Goal: Complete application form: Complete application form

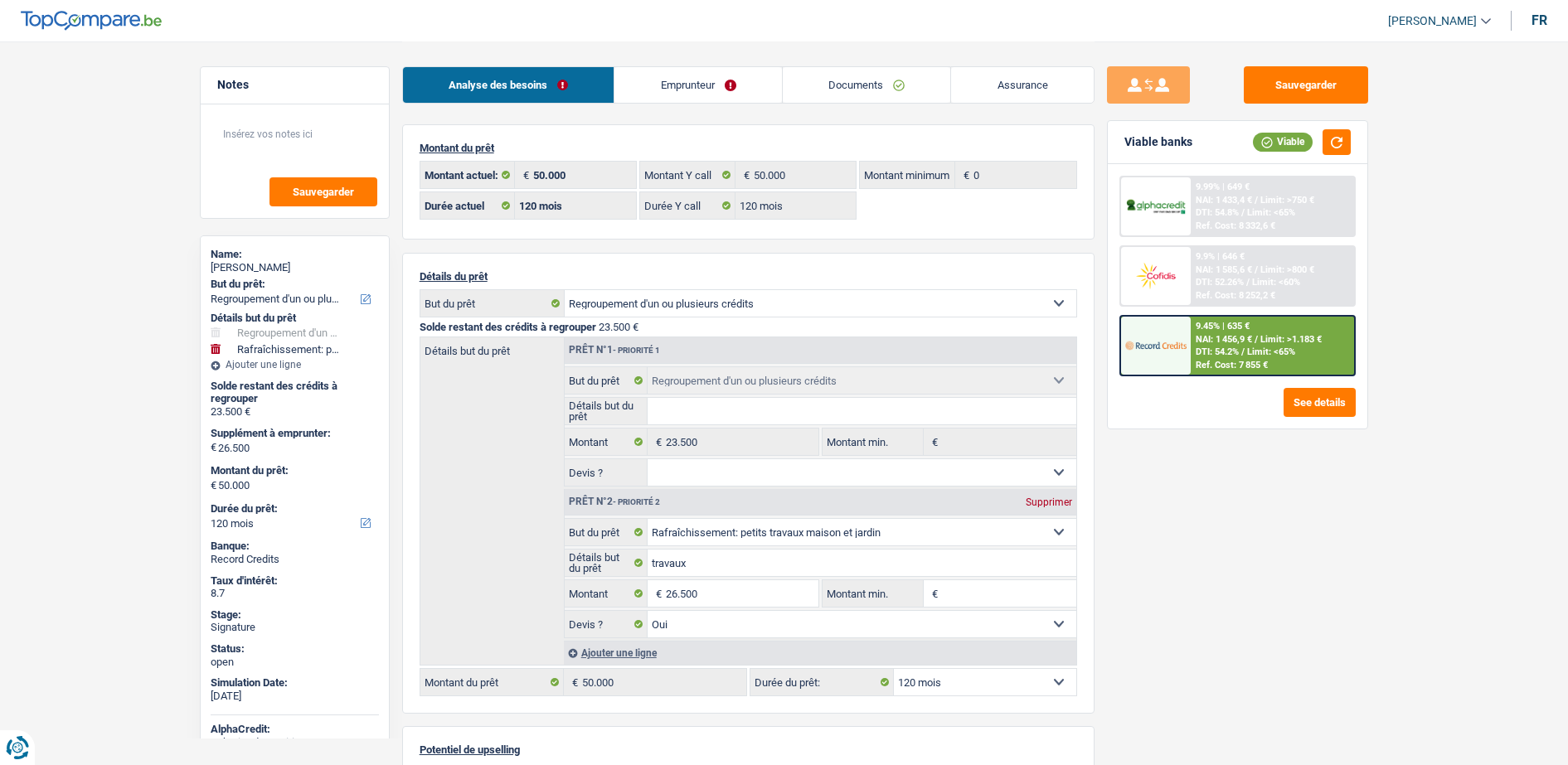
select select "refinancing"
select select "houseOrGarden"
select select "120"
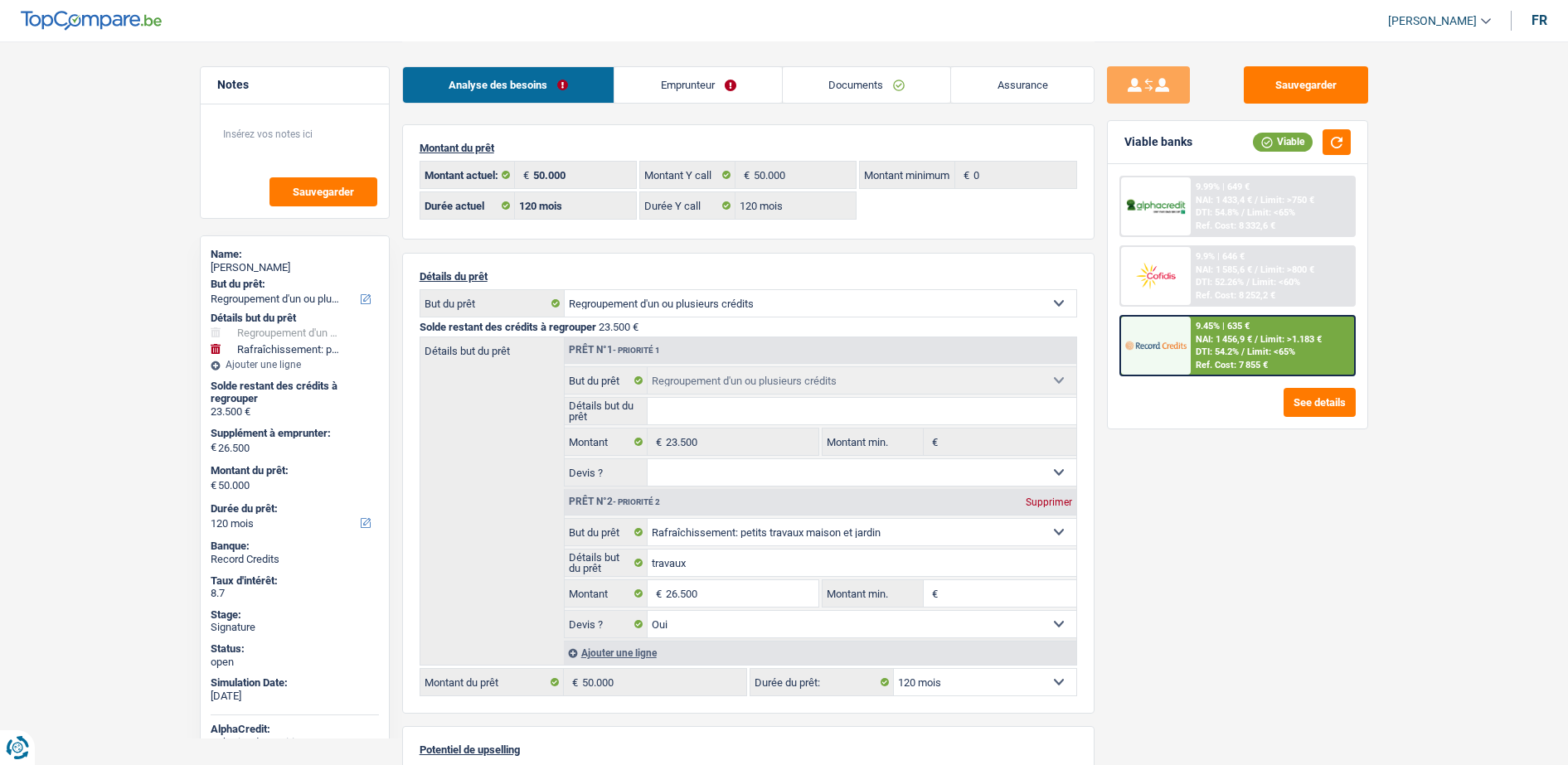
select select "120"
select select "refinancing"
select select "houseOrGarden"
select select "yes"
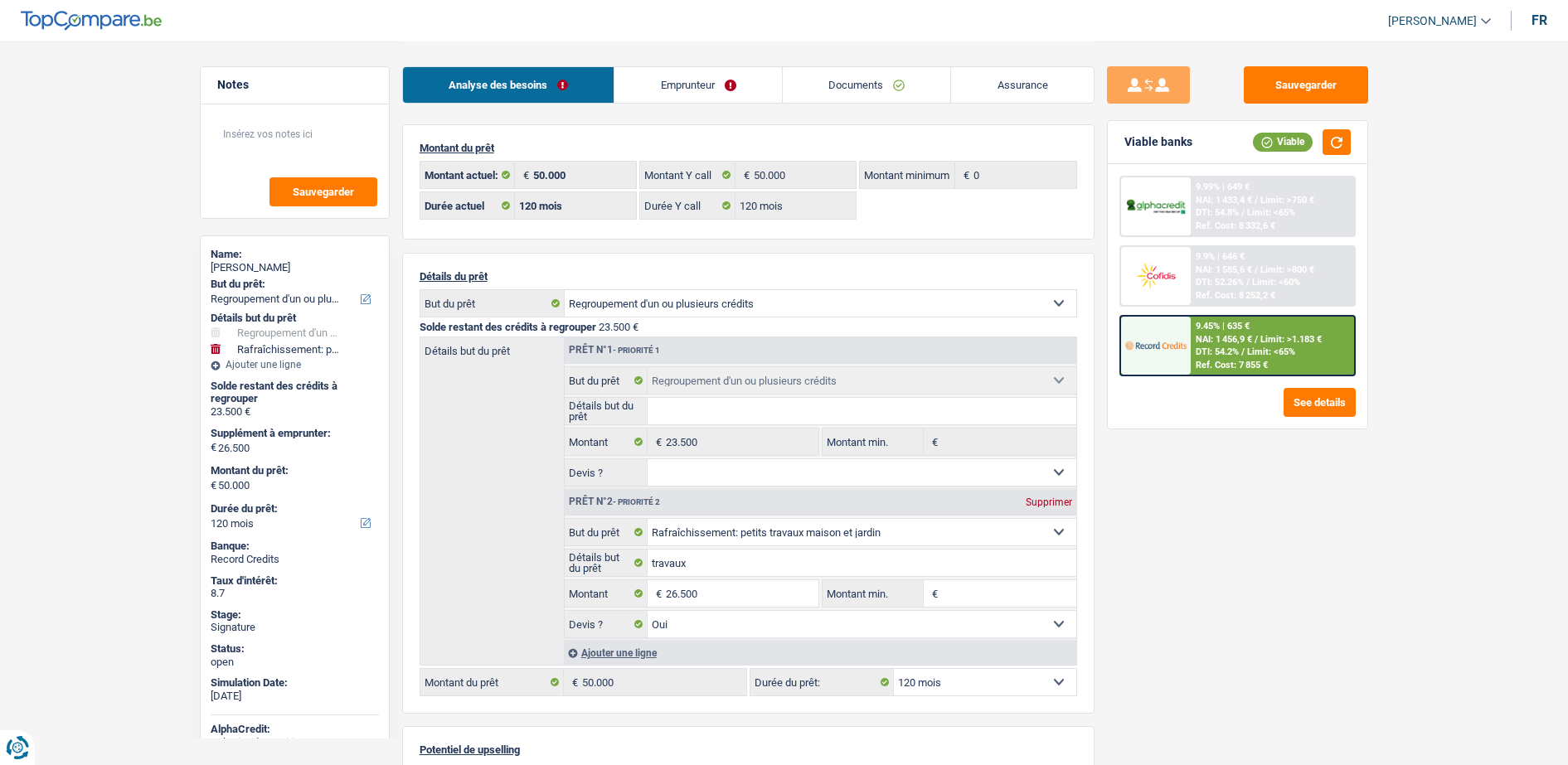
select select "120"
select select "32"
select select "divorced"
click at [719, 82] on link "Emprunteur" at bounding box center [698, 85] width 168 height 36
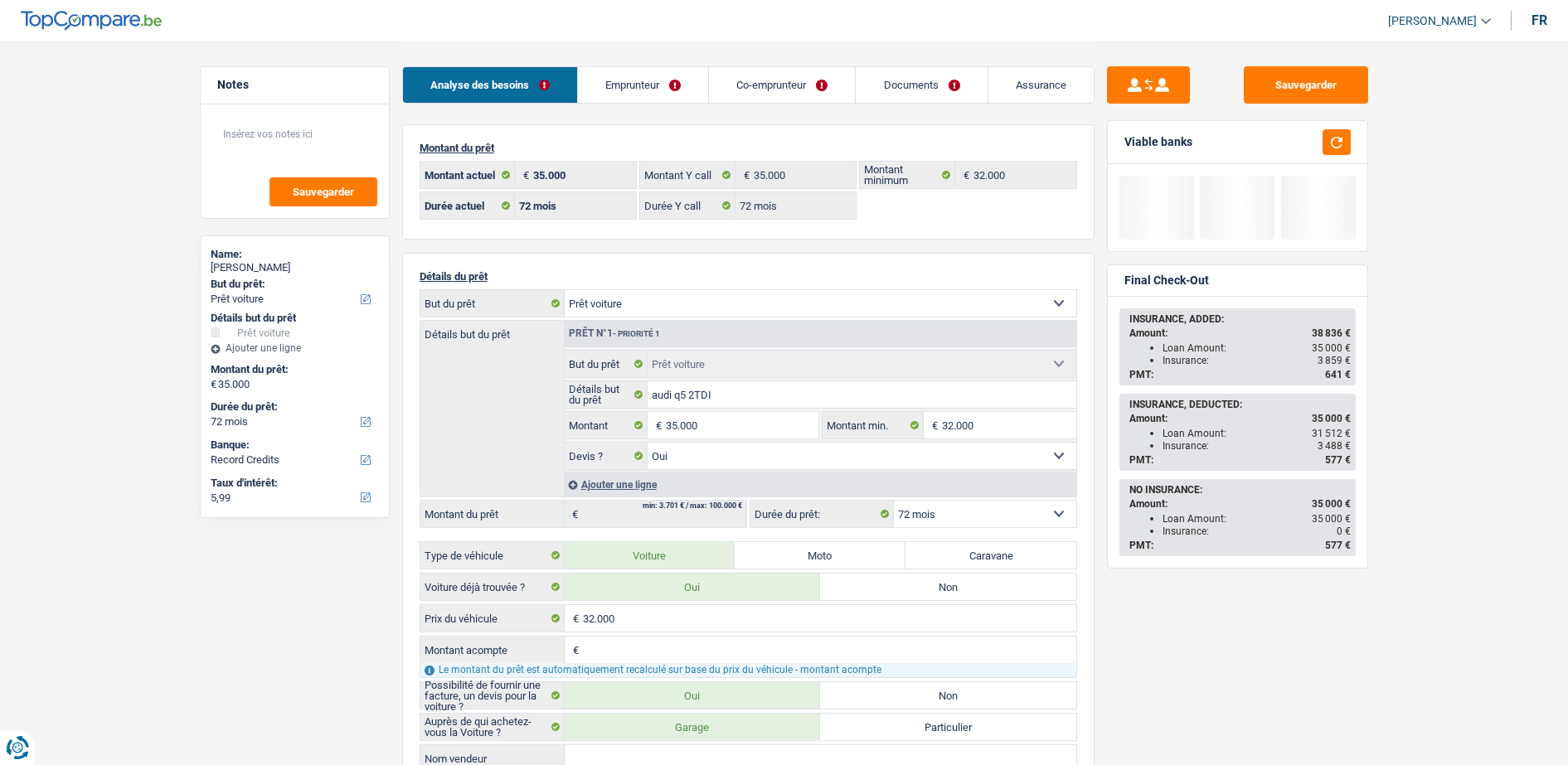
select select "car"
select select "72"
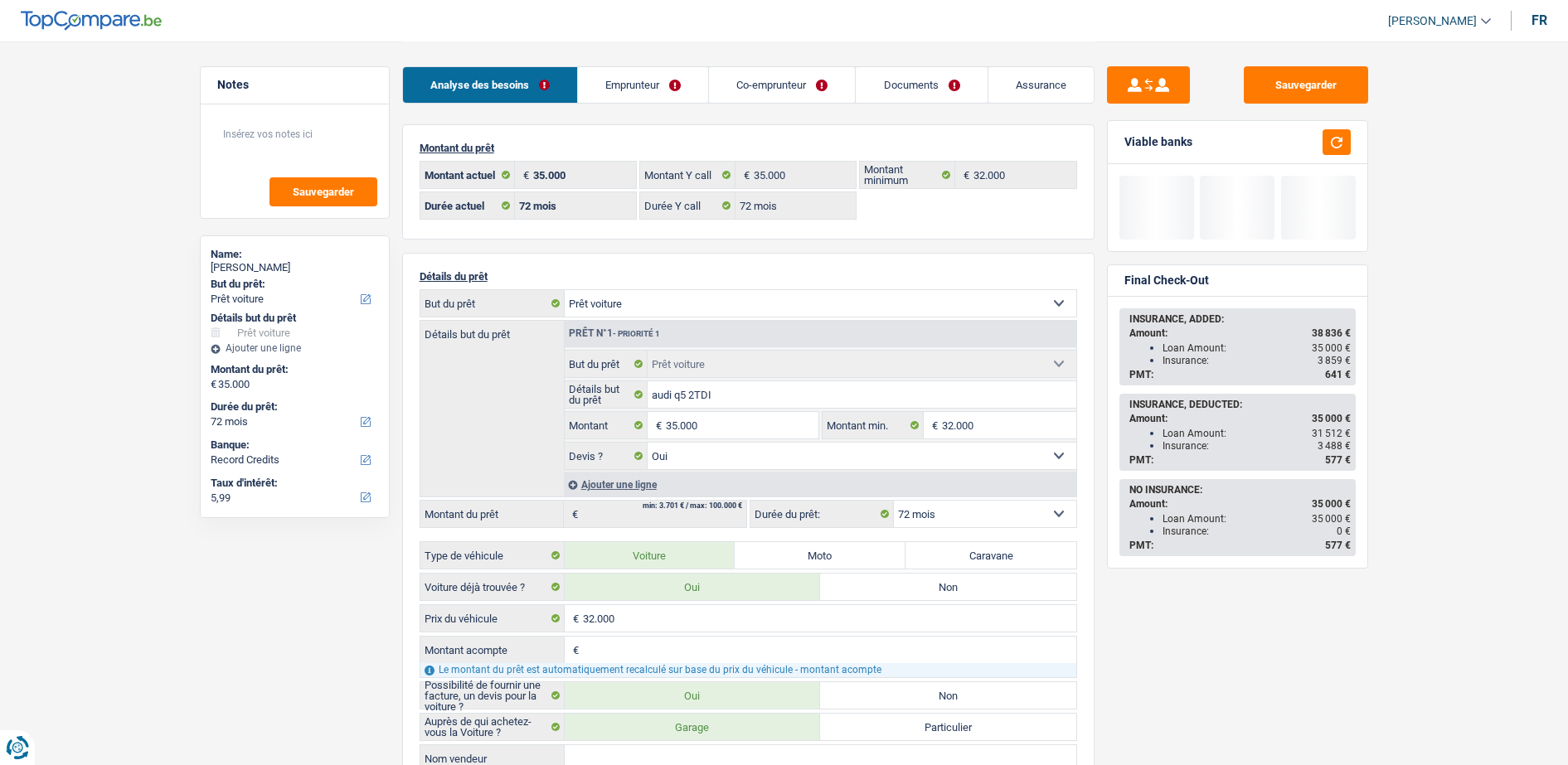
select select "car"
select select "yes"
select select "72"
select select "ownerWithMortgage"
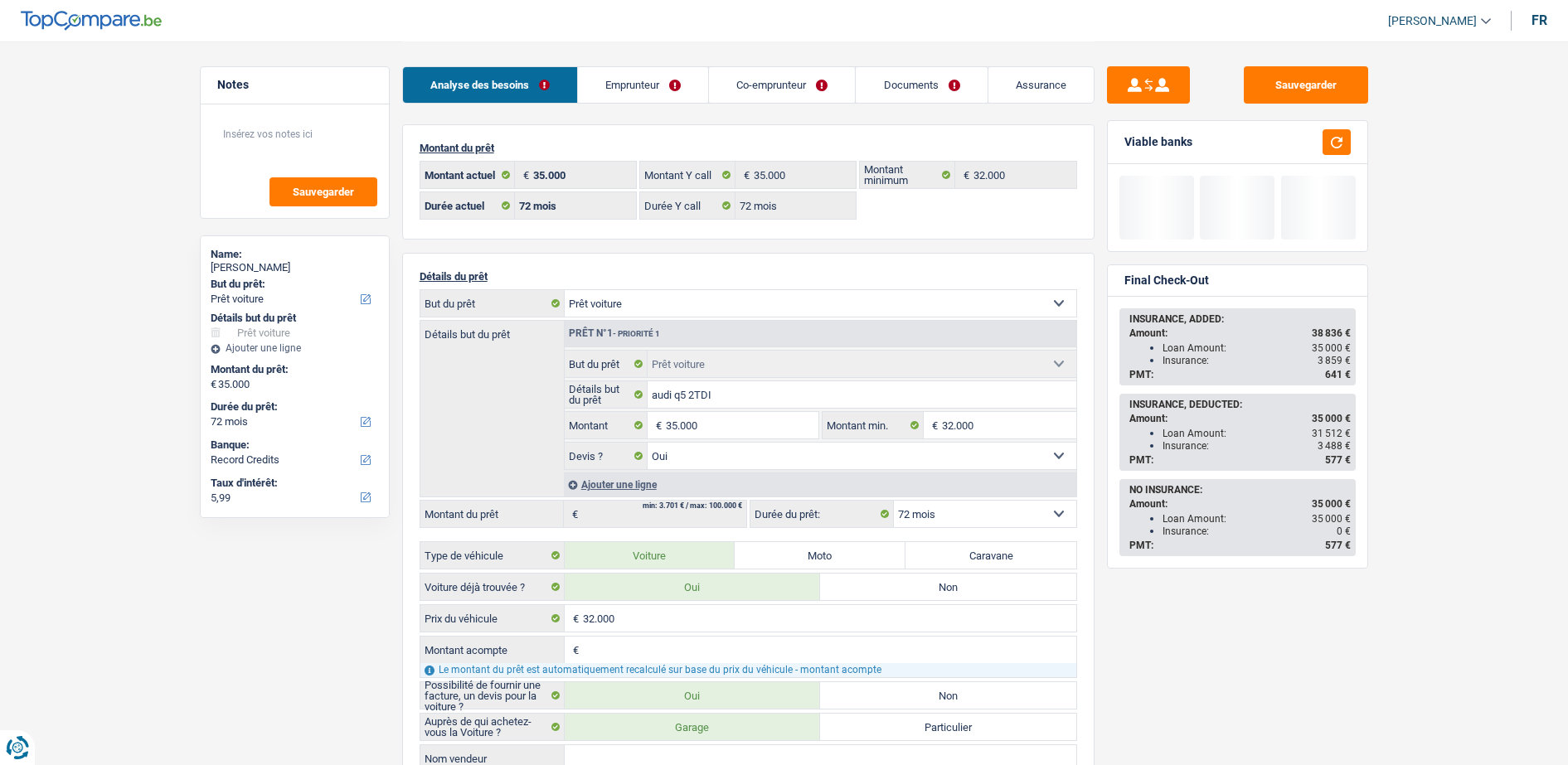
select select "BE"
select select "mortgage"
select select "240"
select select "carLoan"
select select "36"
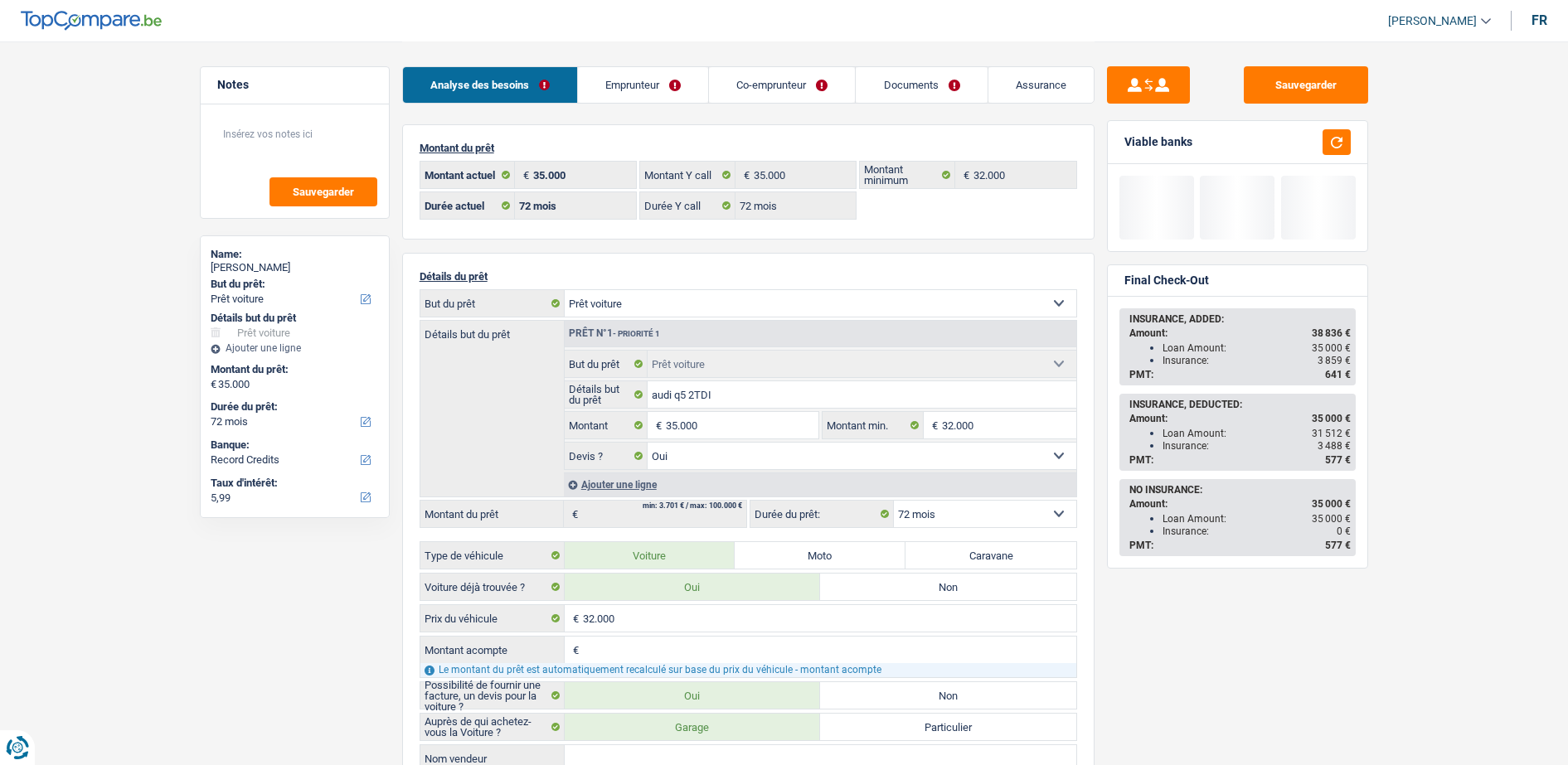
select select "carLoan"
select select "120"
click at [618, 73] on link "Emprunteur" at bounding box center [643, 85] width 130 height 36
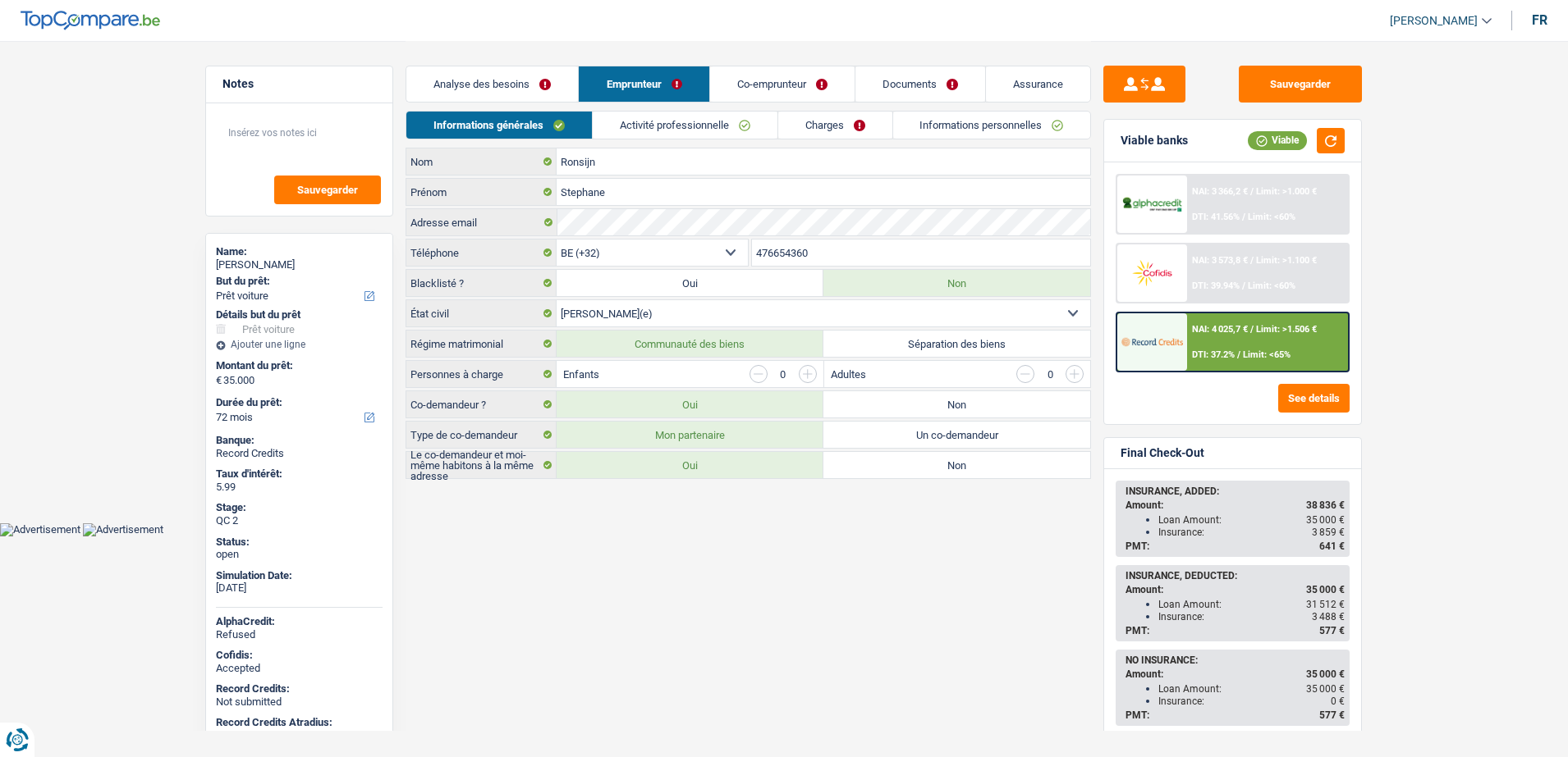
click at [677, 121] on link "Activité professionnelle" at bounding box center [684, 125] width 185 height 27
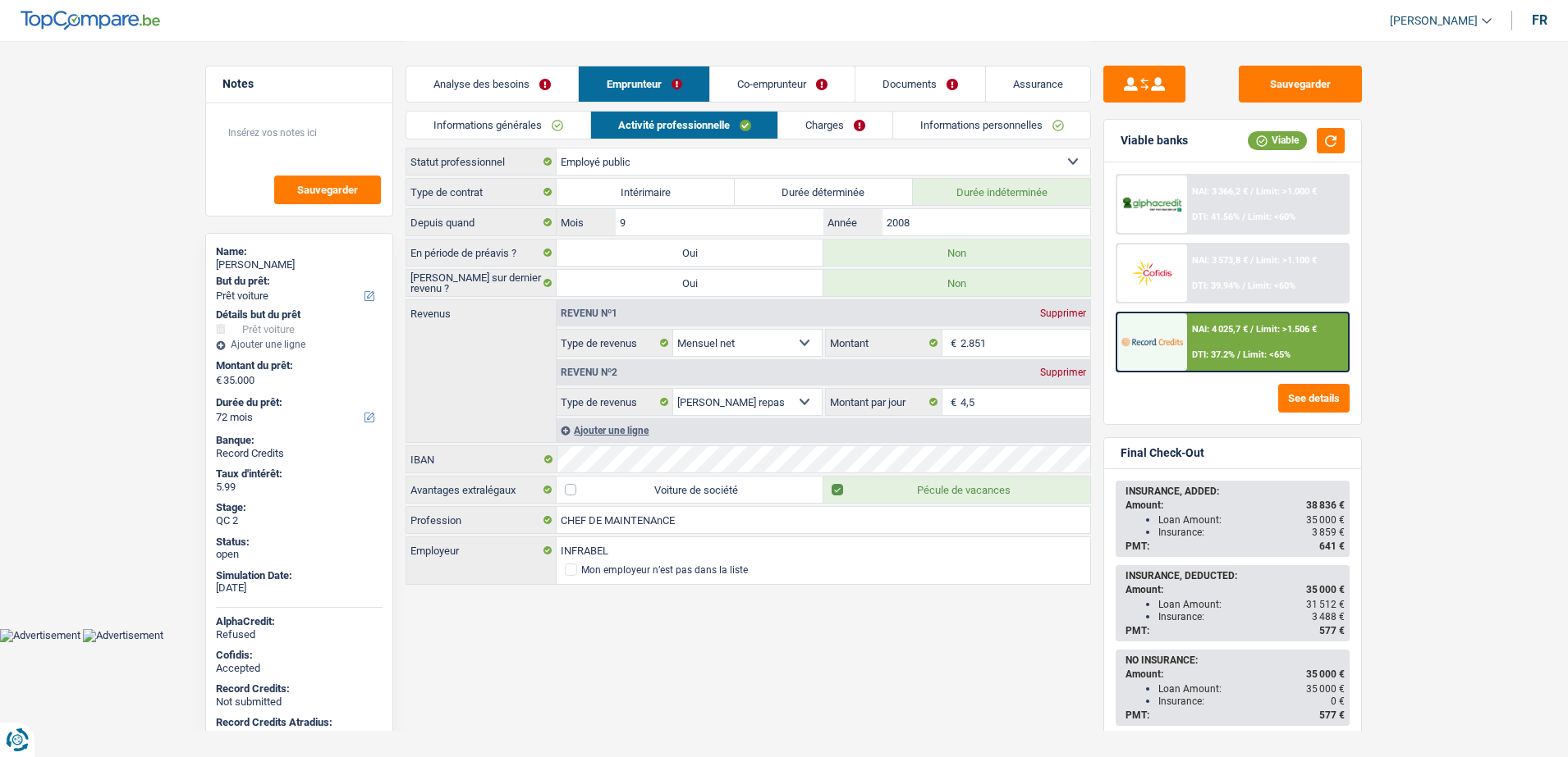
click at [815, 129] on link "Charges" at bounding box center [835, 125] width 114 height 27
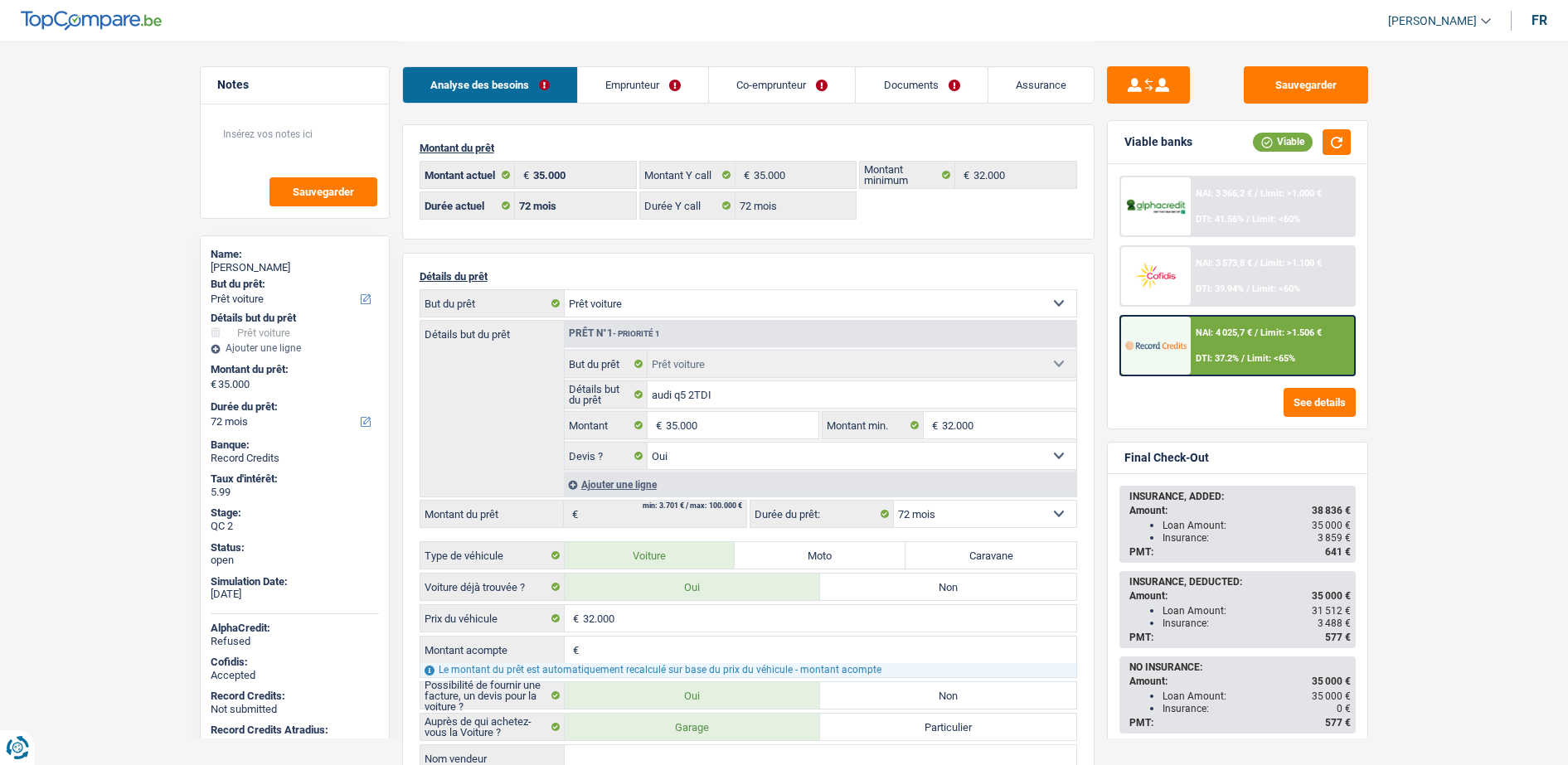
select select "car"
select select "72"
select select "32"
select select "married"
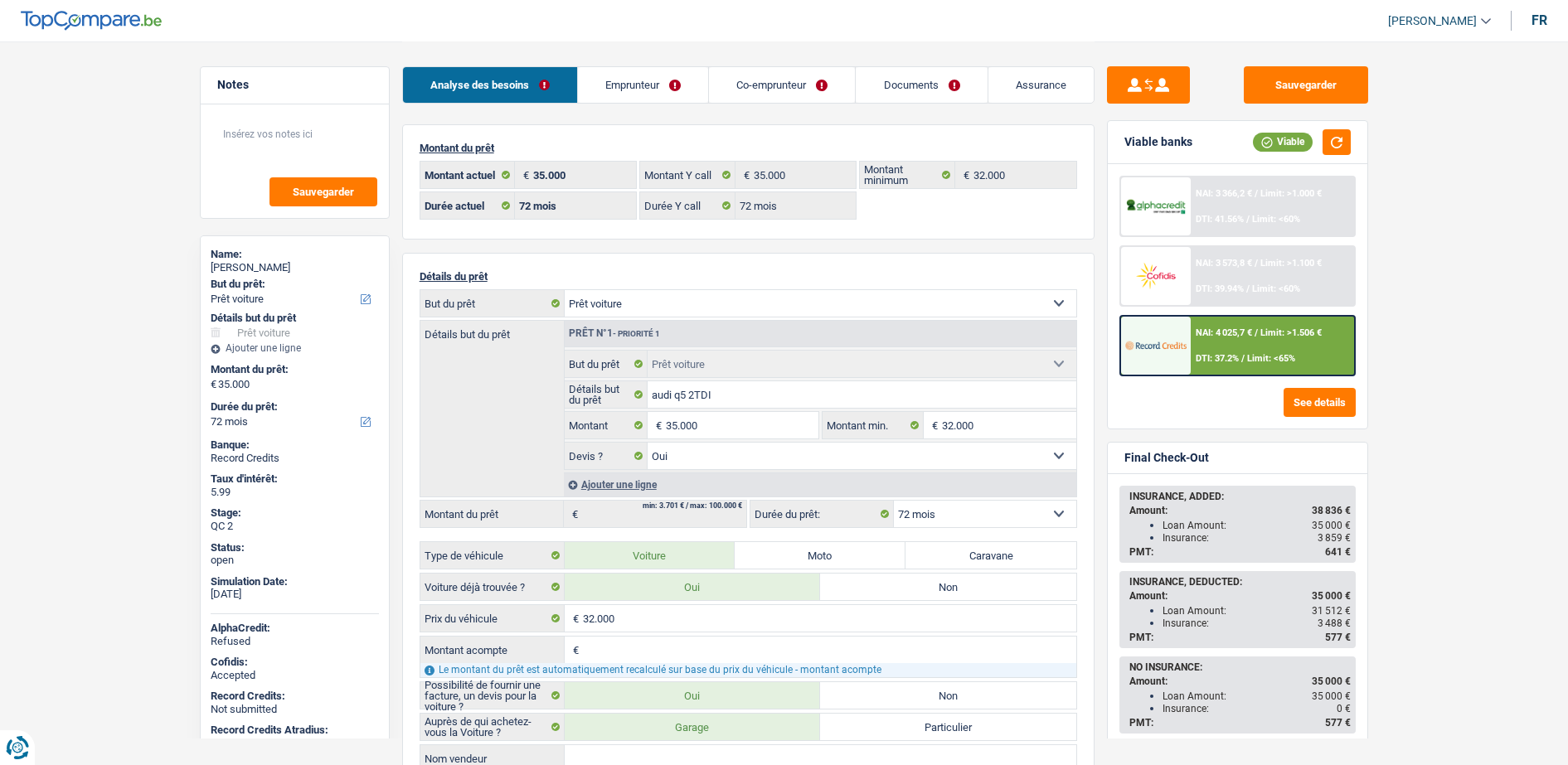
select select "32"
drag, startPoint x: 0, startPoint y: 0, endPoint x: 747, endPoint y: 85, distance: 751.8
click at [671, 90] on link "Emprunteur" at bounding box center [643, 85] width 130 height 36
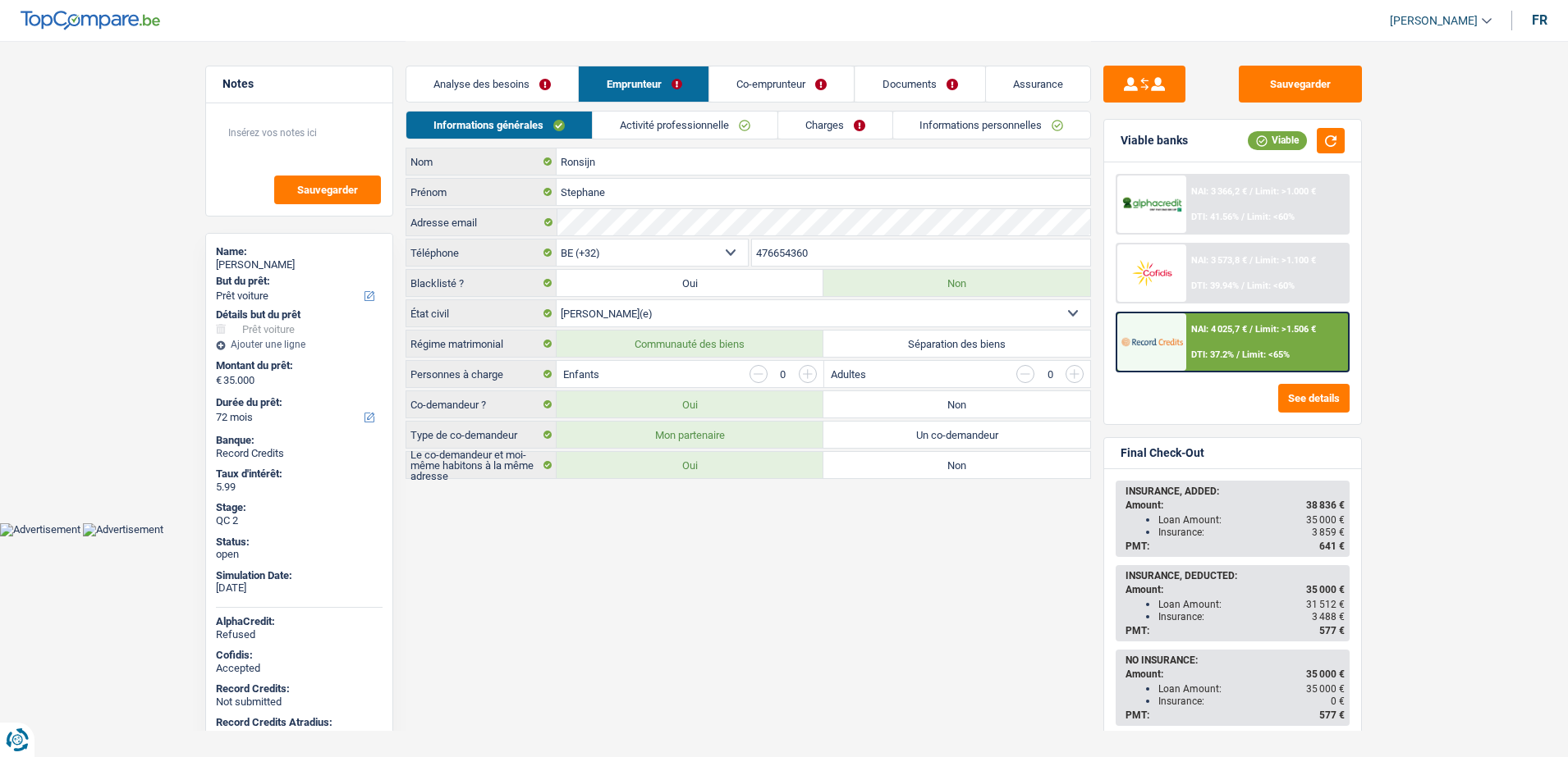
click at [743, 83] on link "Co-emprunteur" at bounding box center [783, 84] width 145 height 36
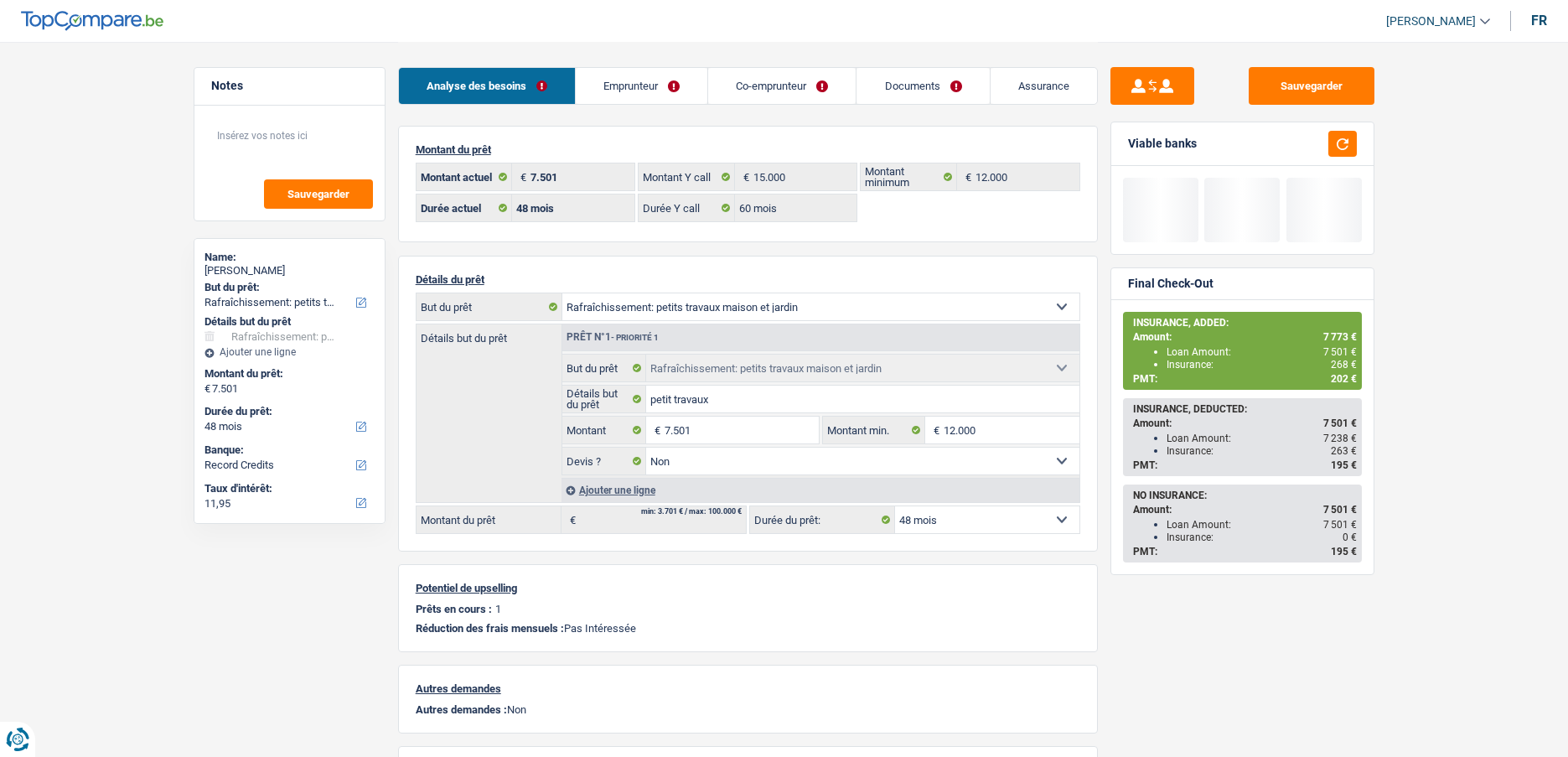
select select "houseOrGarden"
select select "48"
select select "record credits"
select select "48"
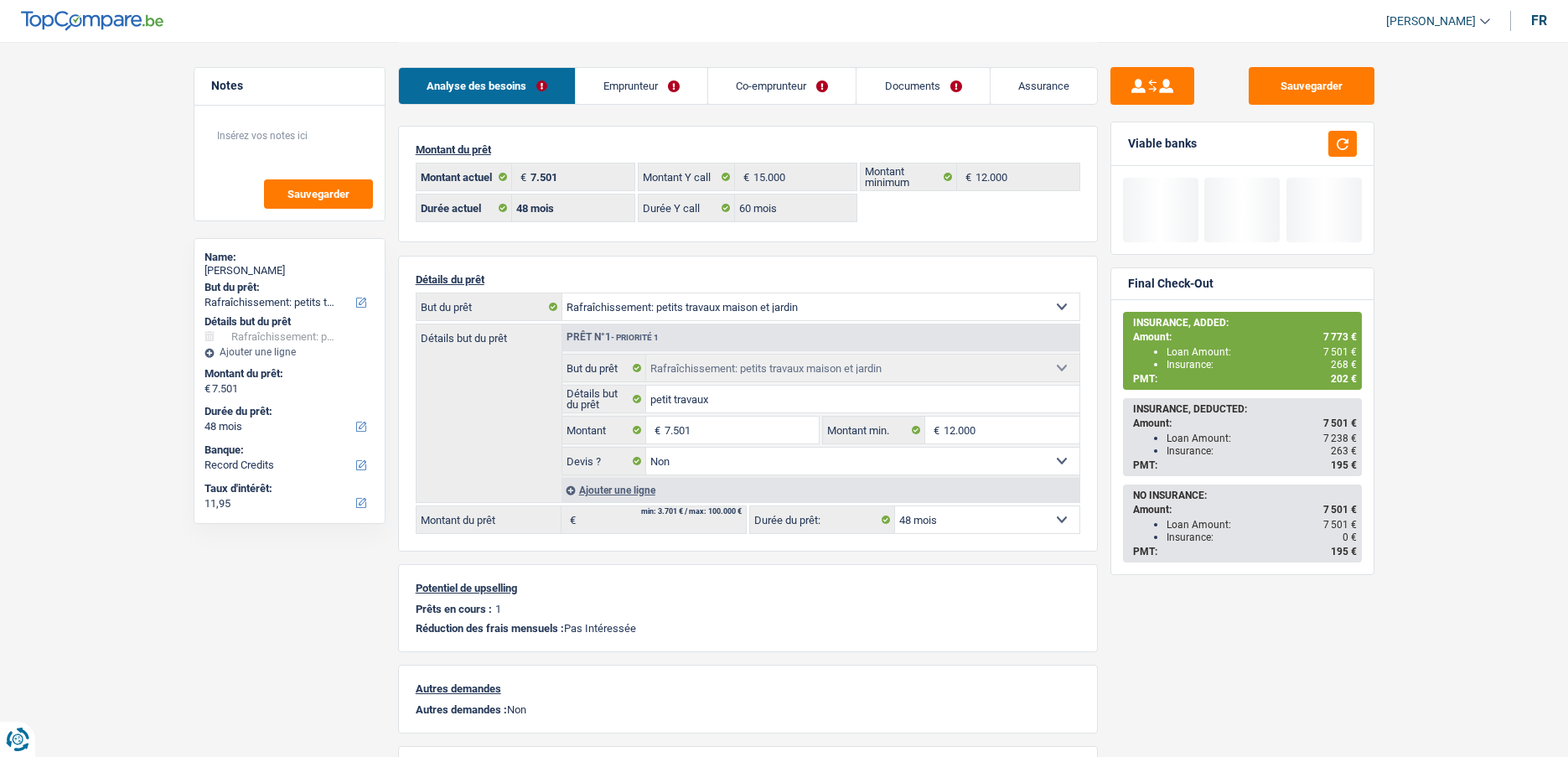
select select "60"
select select "houseOrGarden"
select select "false"
select select "48"
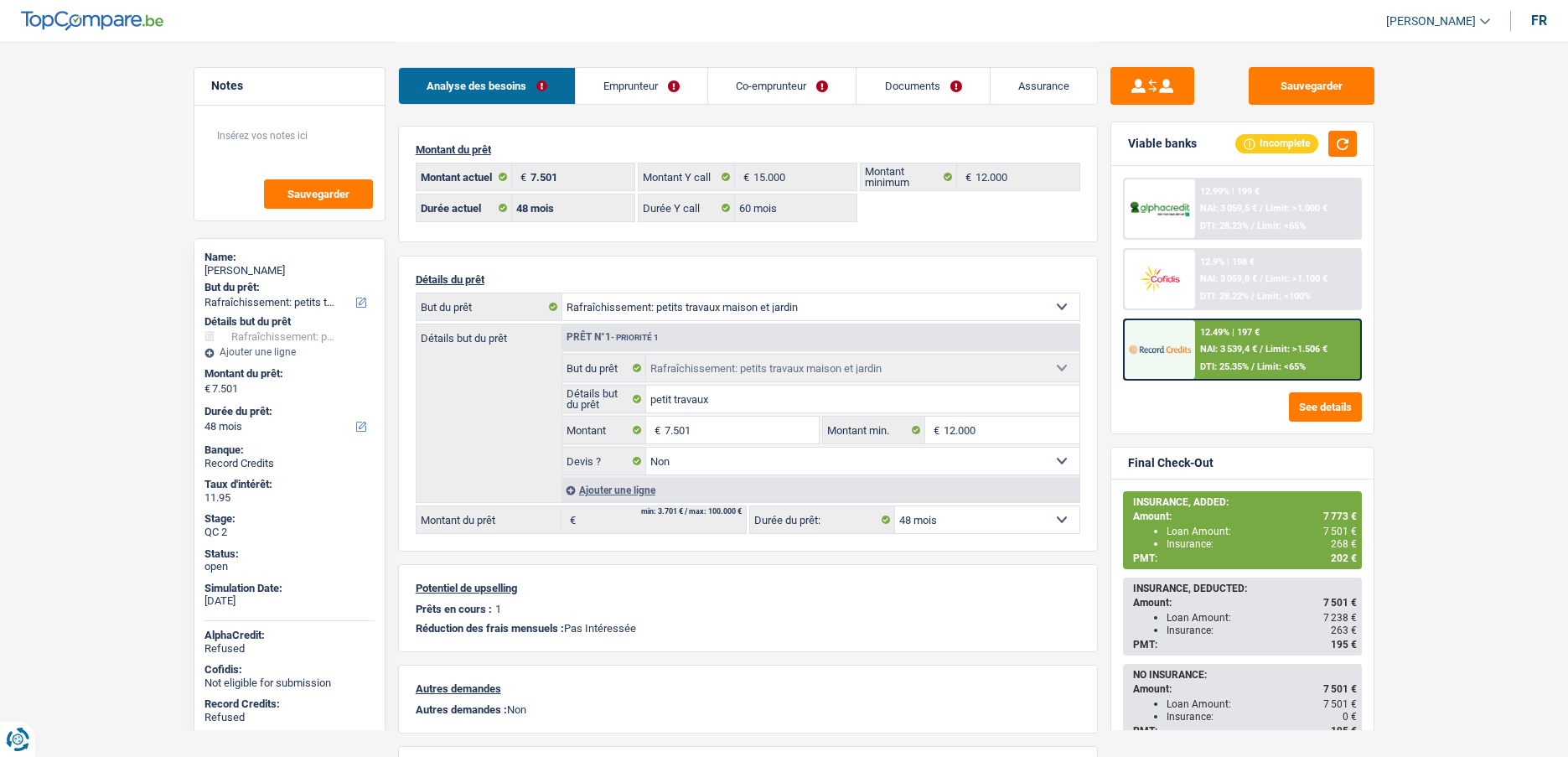
select select "houseOrGarden"
select select "48"
select select "60"
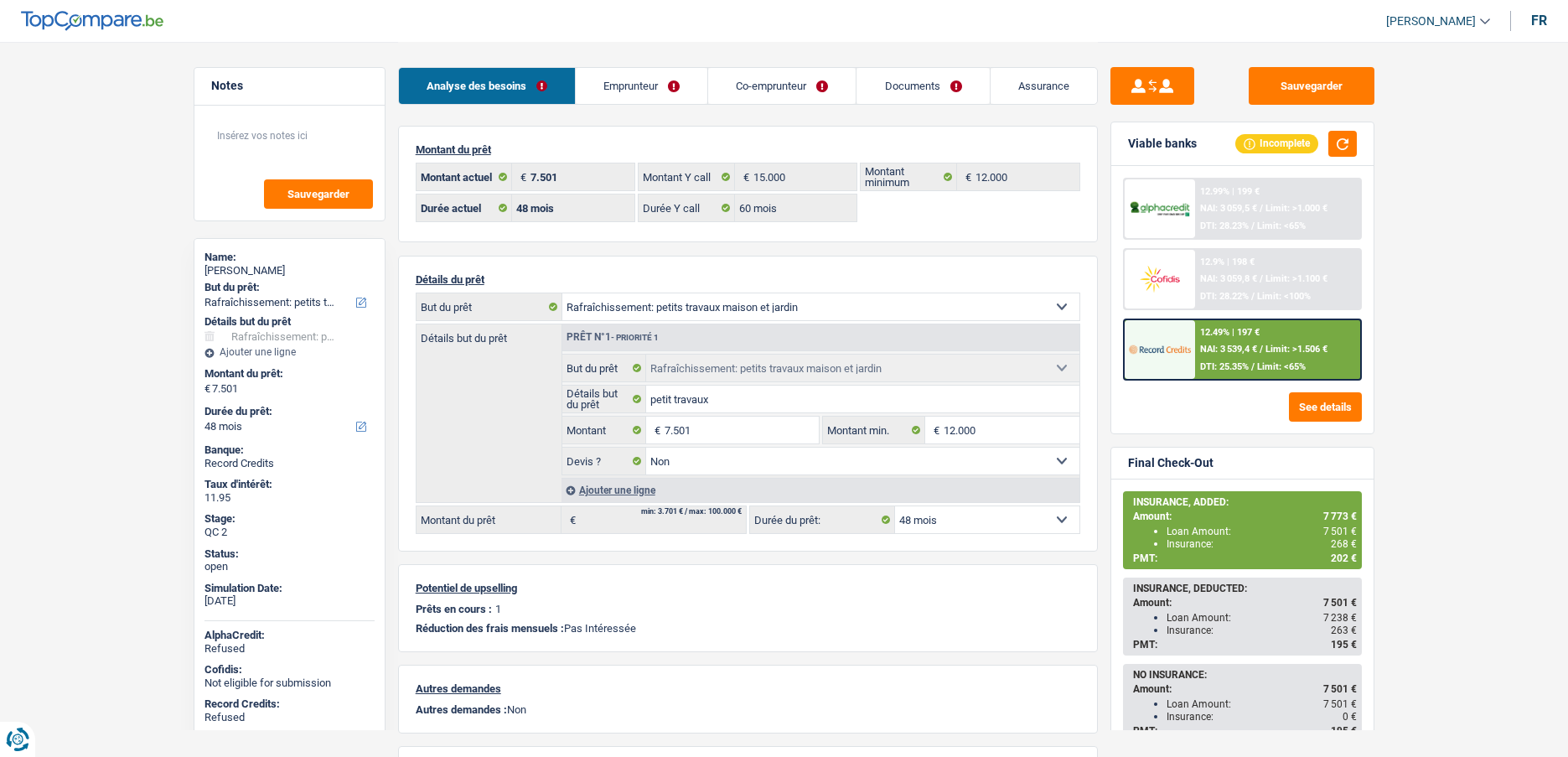
select select "houseOrGarden"
select select "false"
select select "48"
click at [1052, 99] on link "Assurance" at bounding box center [1044, 86] width 106 height 36
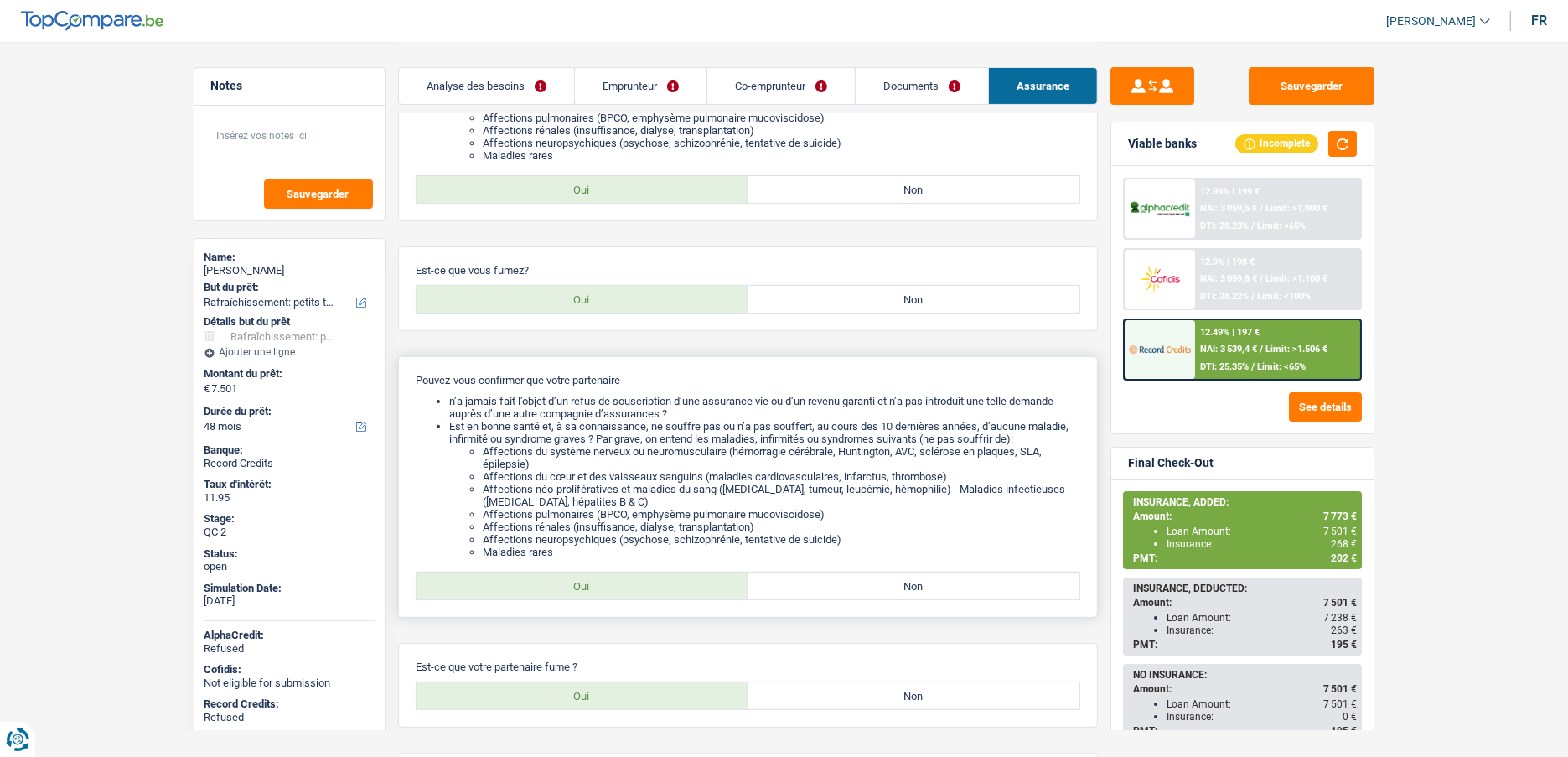
scroll to position [419, 0]
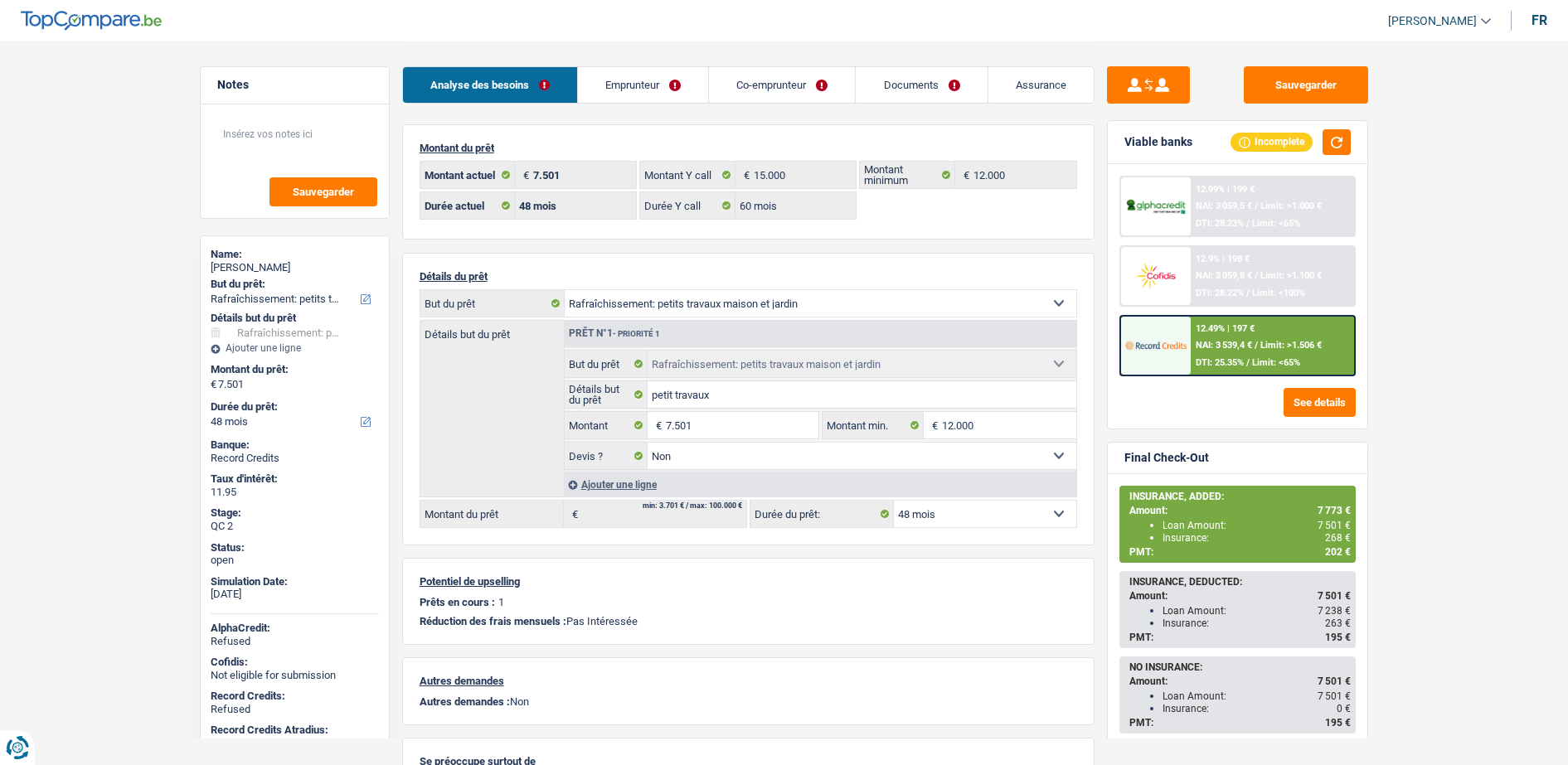
select select "houseOrGarden"
select select "48"
select select "60"
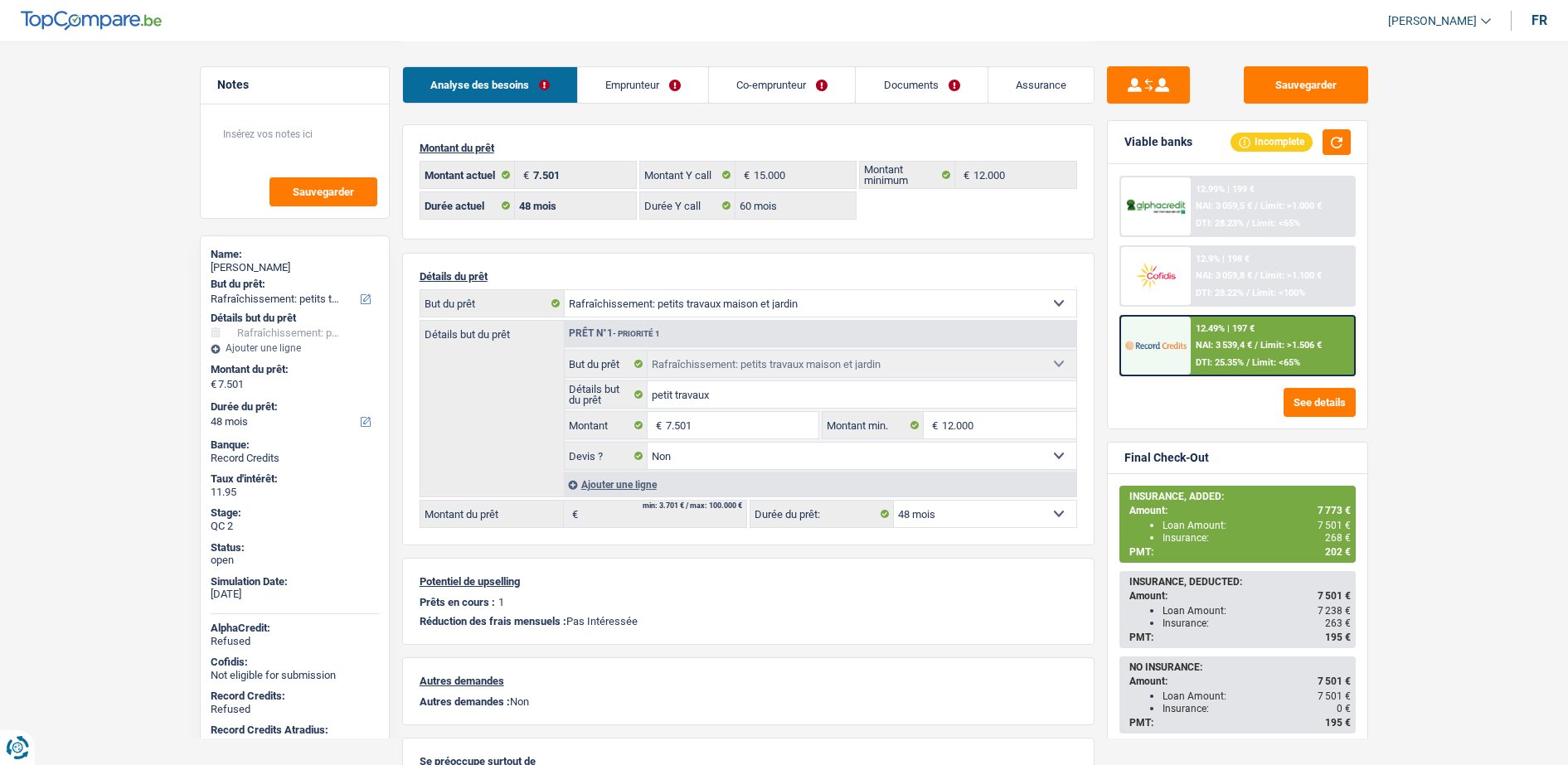
select select "houseOrGarden"
select select "false"
select select "48"
select select "32"
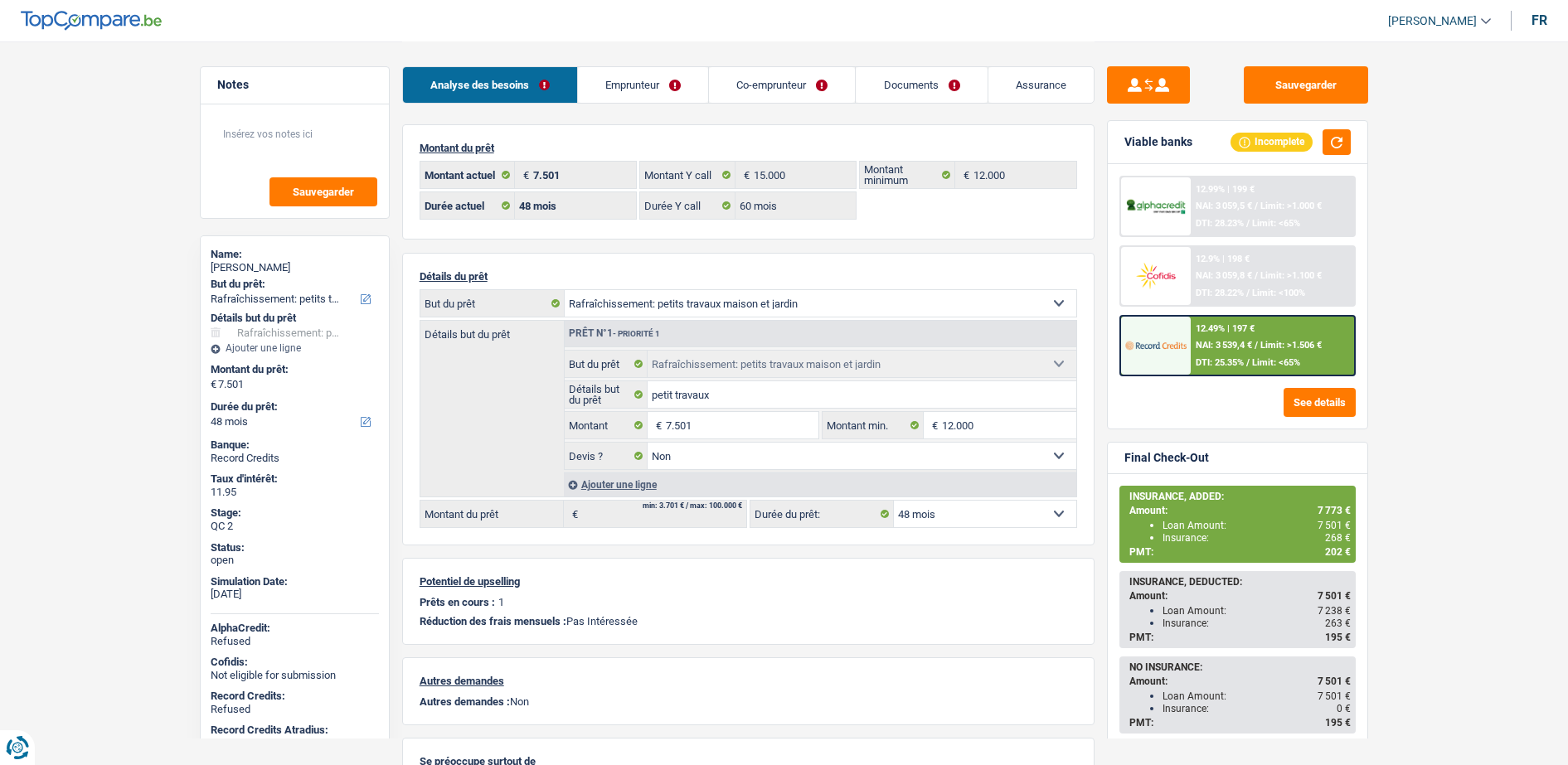
select select "cohabitation"
click at [617, 83] on link "Emprunteur" at bounding box center [643, 85] width 130 height 36
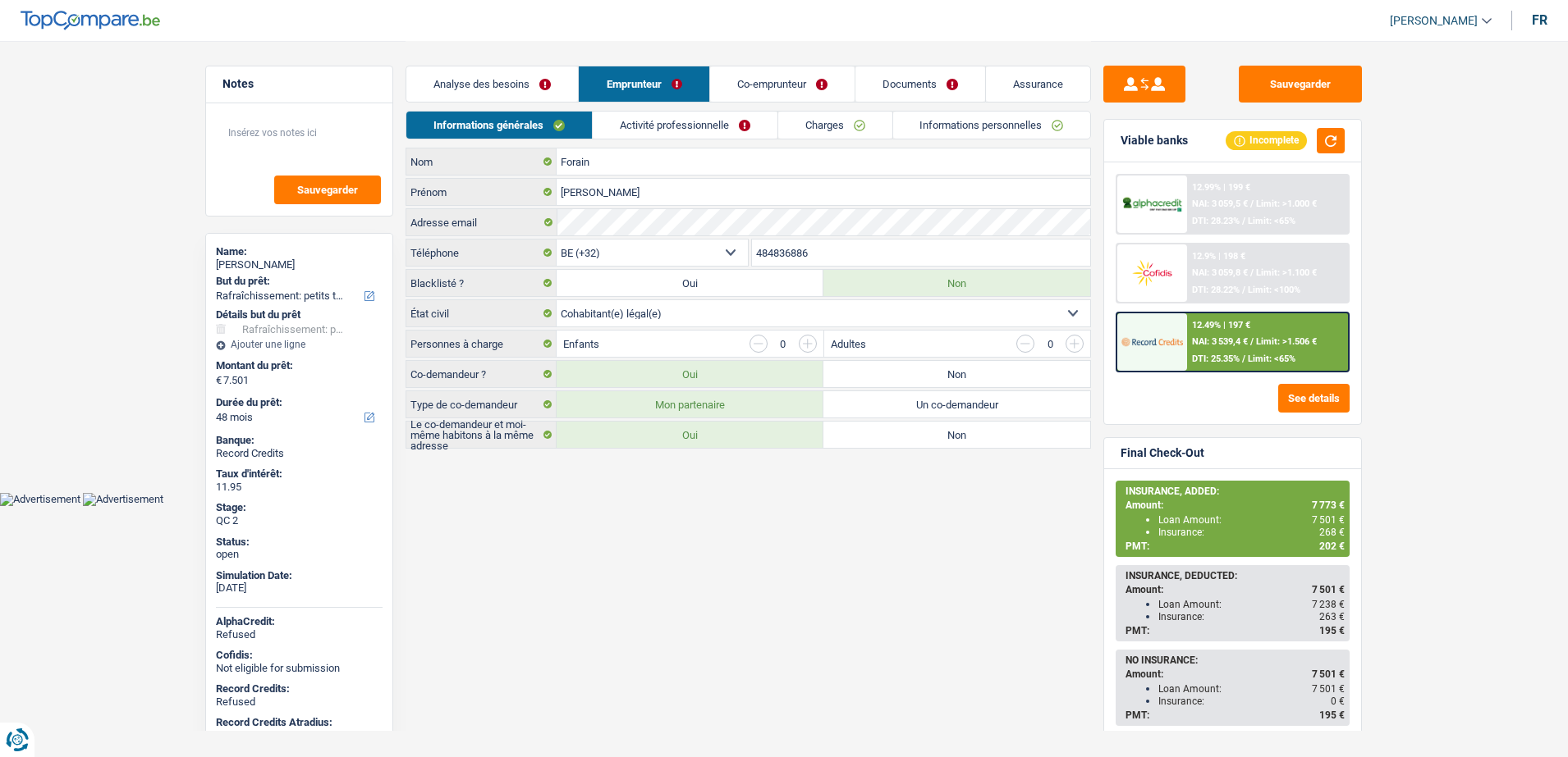
click at [787, 84] on link "Co-emprunteur" at bounding box center [783, 84] width 145 height 36
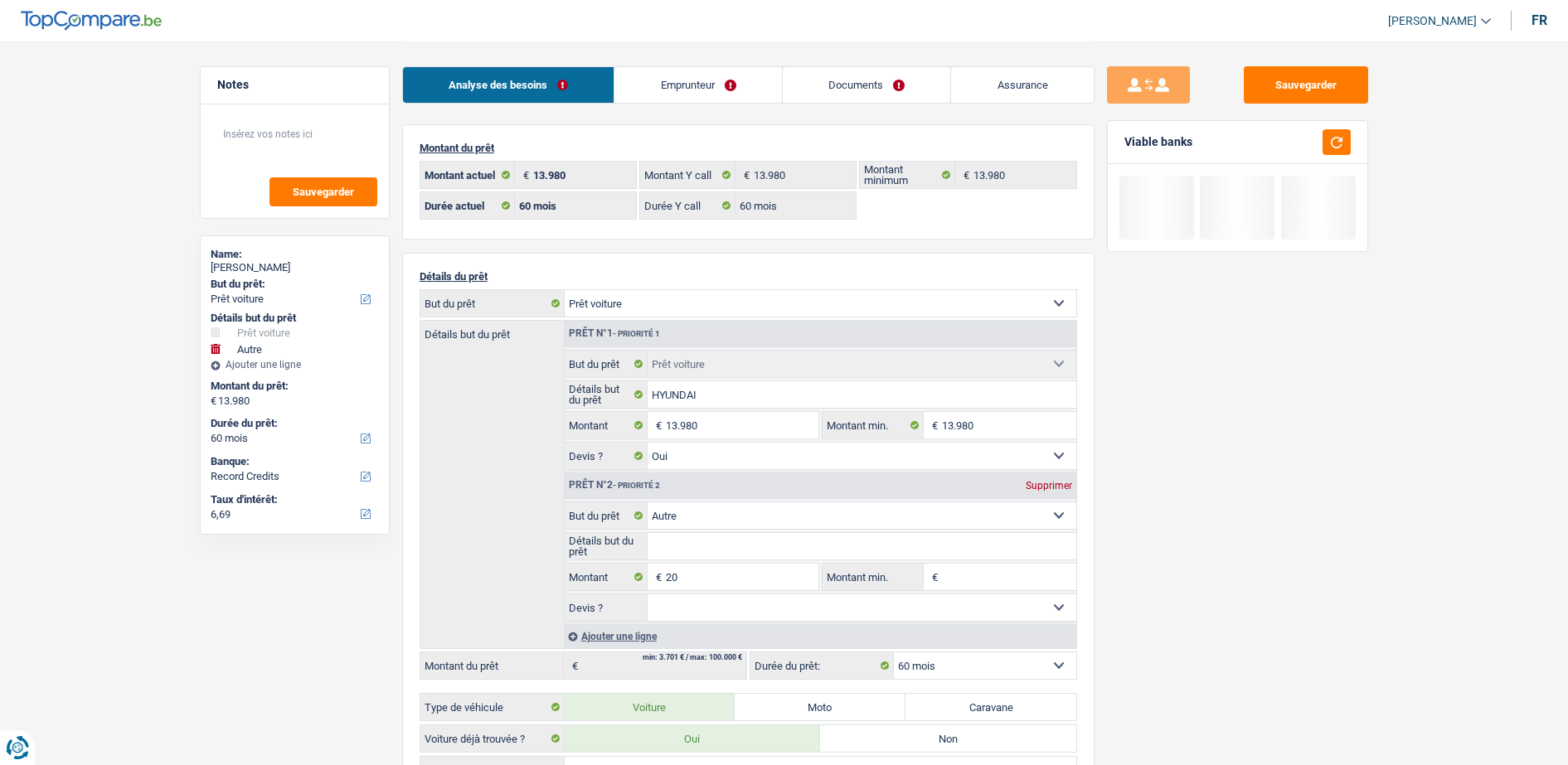
select select "car"
select select "other"
select select "60"
select select "32"
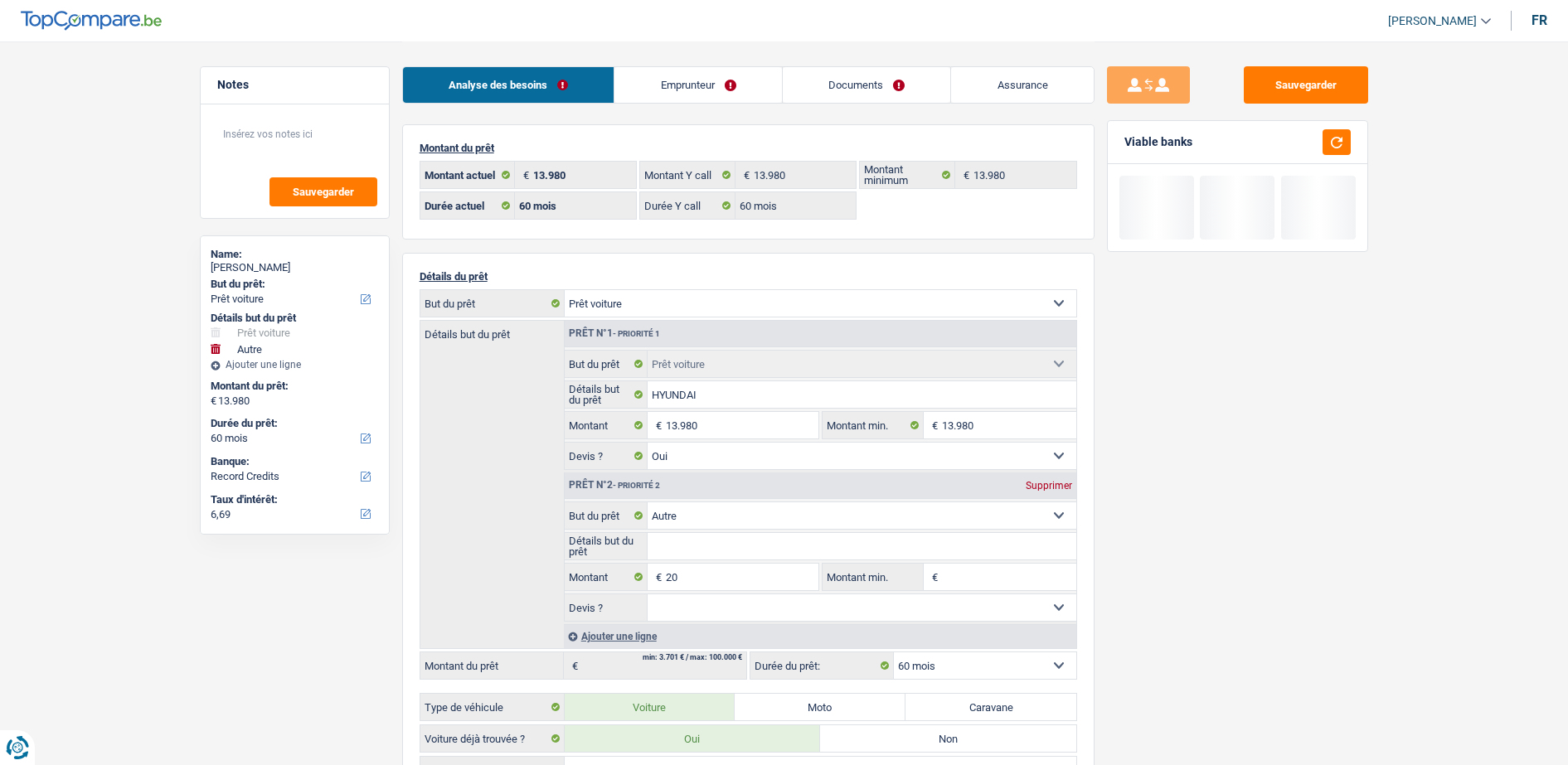
select select "single"
drag, startPoint x: 0, startPoint y: 0, endPoint x: 674, endPoint y: 82, distance: 679.0
click at [673, 86] on link "Emprunteur" at bounding box center [698, 85] width 168 height 36
